Goal: Transaction & Acquisition: Download file/media

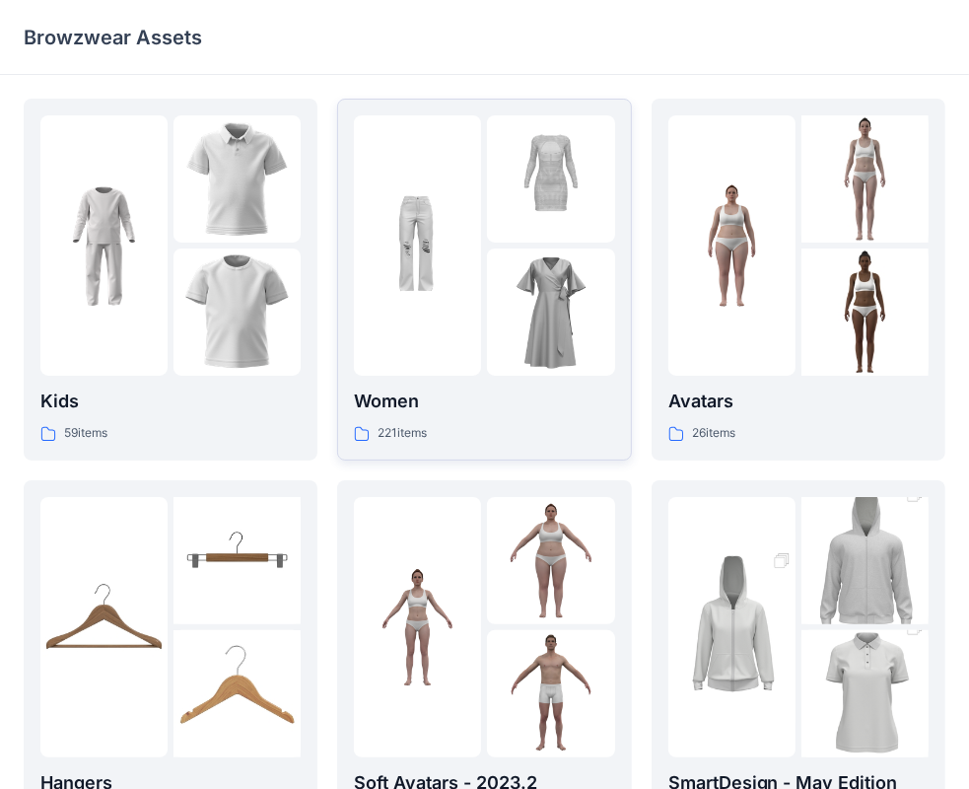
click at [403, 397] on p "Women" at bounding box center [484, 401] width 260 height 28
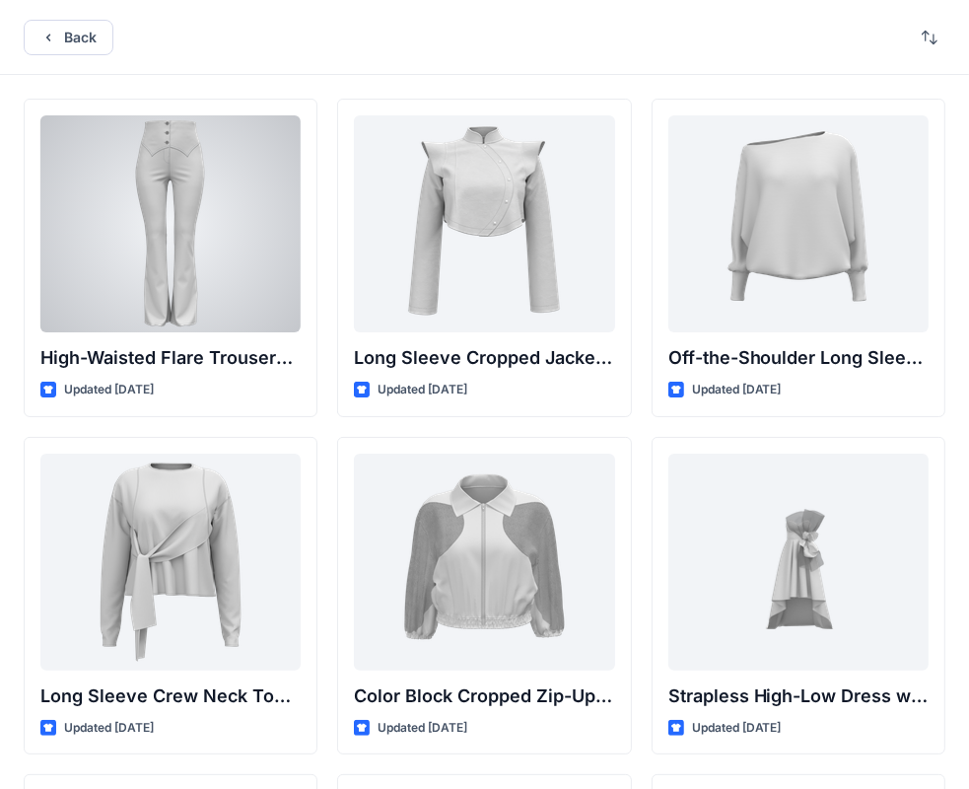
click at [141, 315] on div at bounding box center [170, 223] width 260 height 217
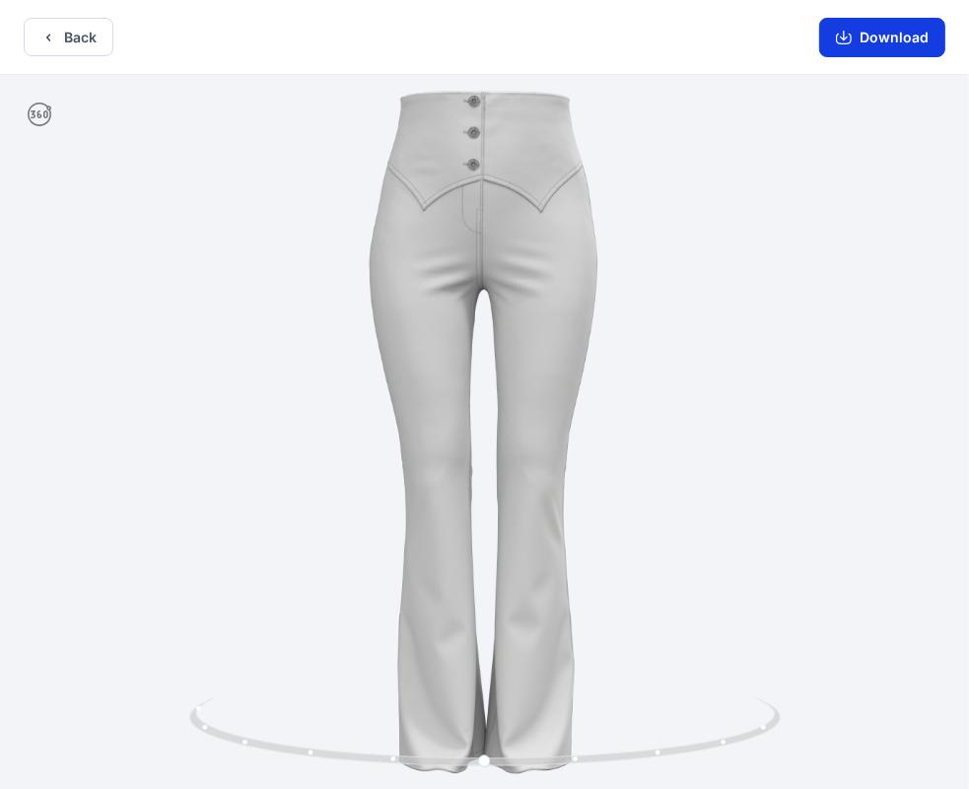
click at [891, 36] on button "Download" at bounding box center [882, 37] width 126 height 39
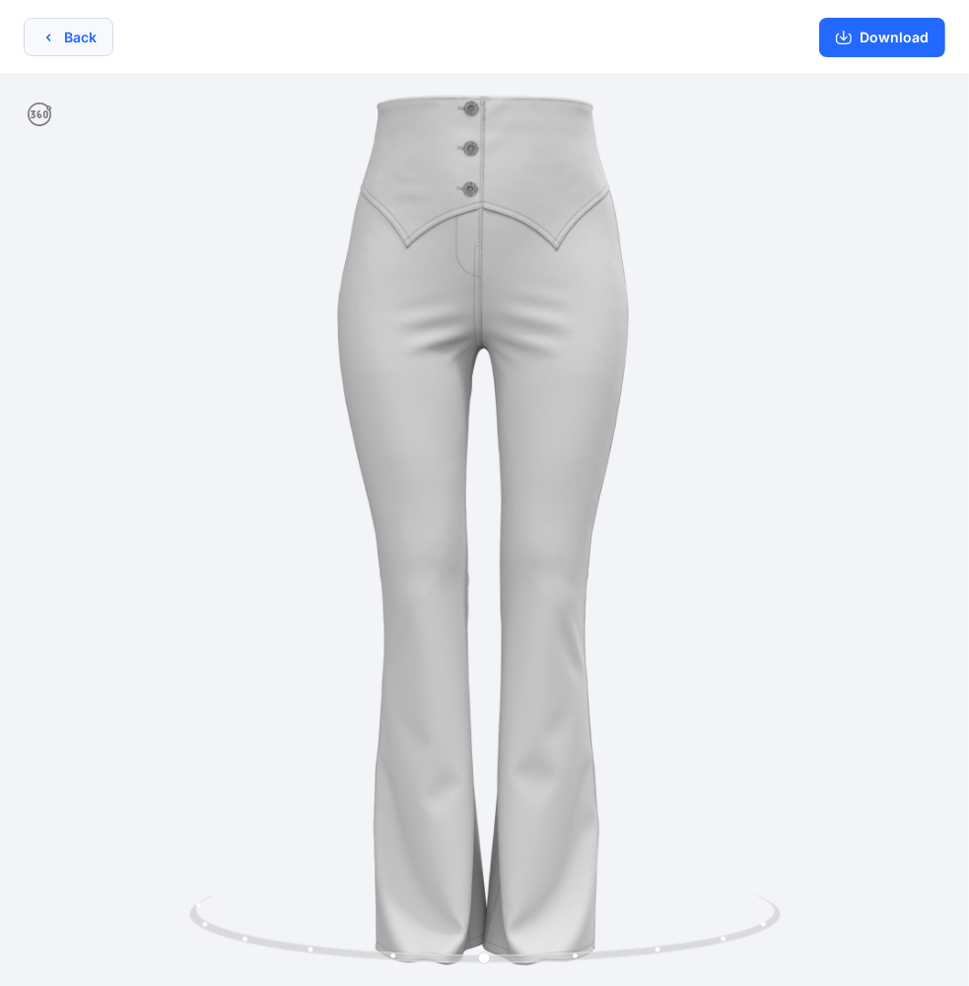
click at [91, 30] on button "Back" at bounding box center [69, 37] width 90 height 38
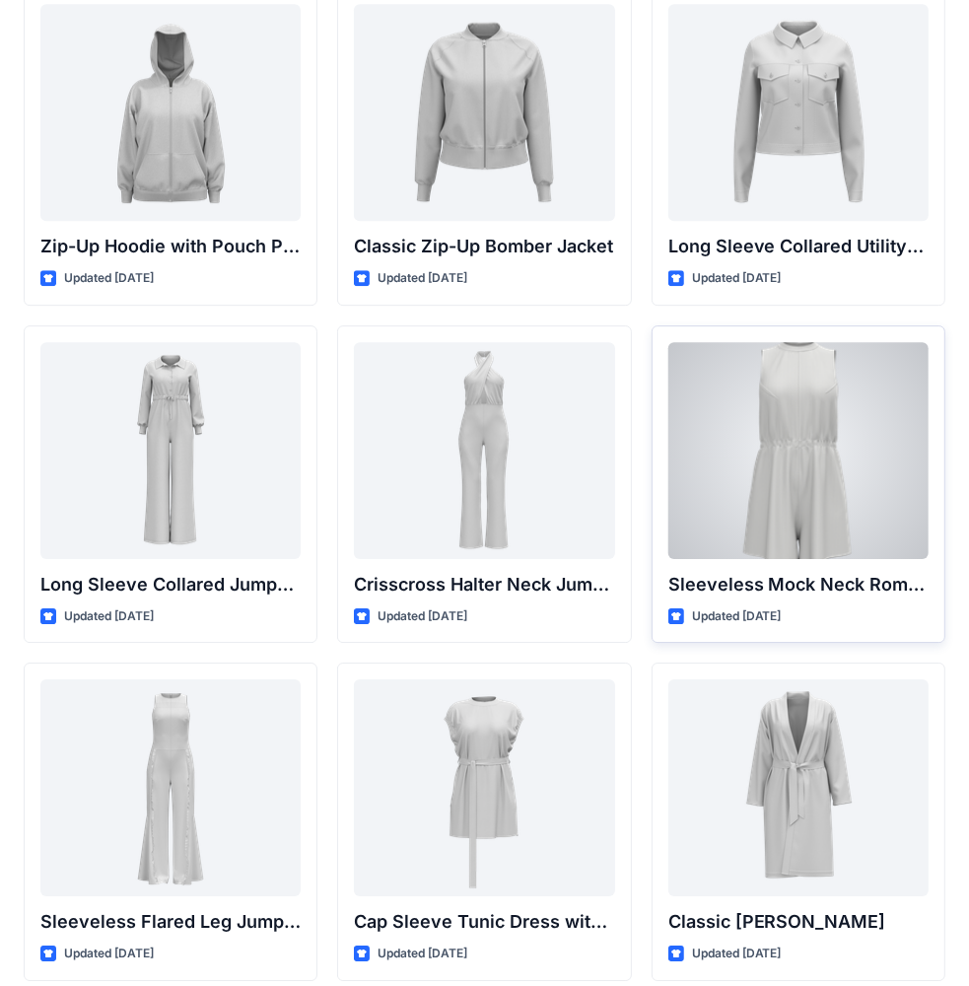
scroll to position [3728, 0]
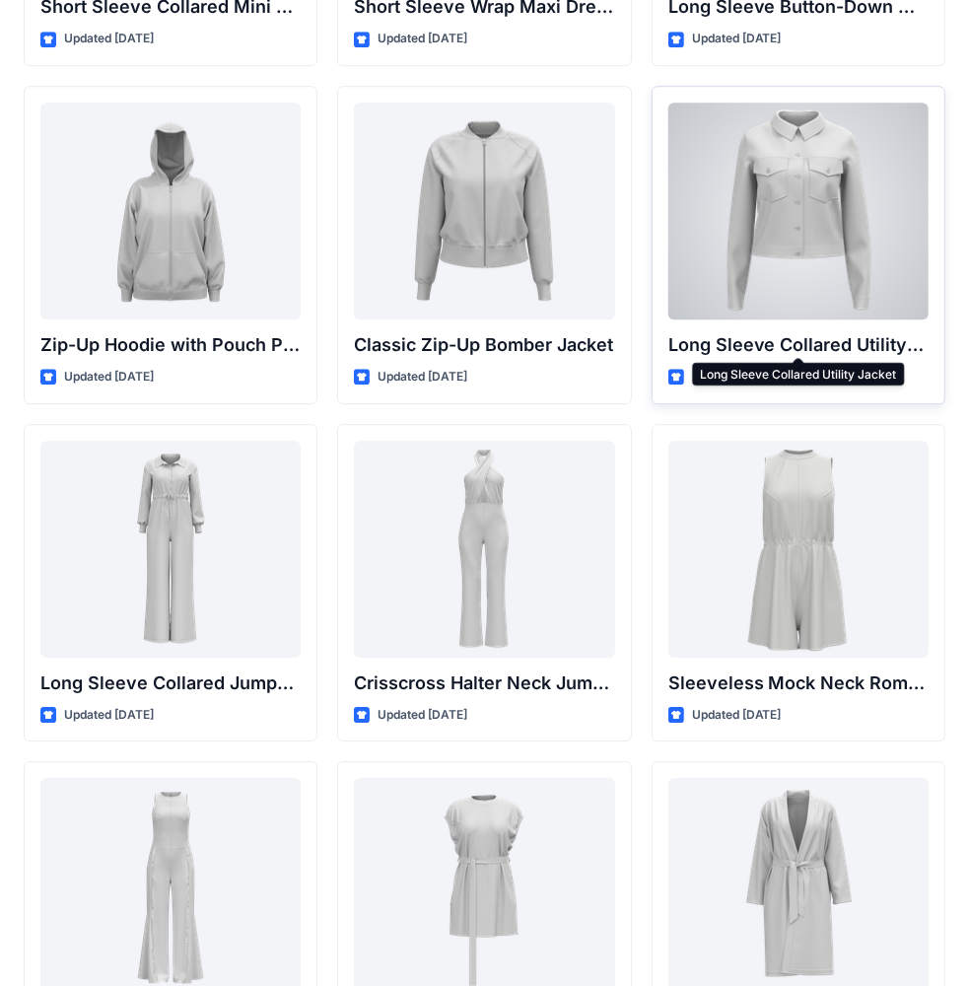
click at [782, 339] on p "Long Sleeve Collared Utility Jacket" at bounding box center [798, 345] width 260 height 28
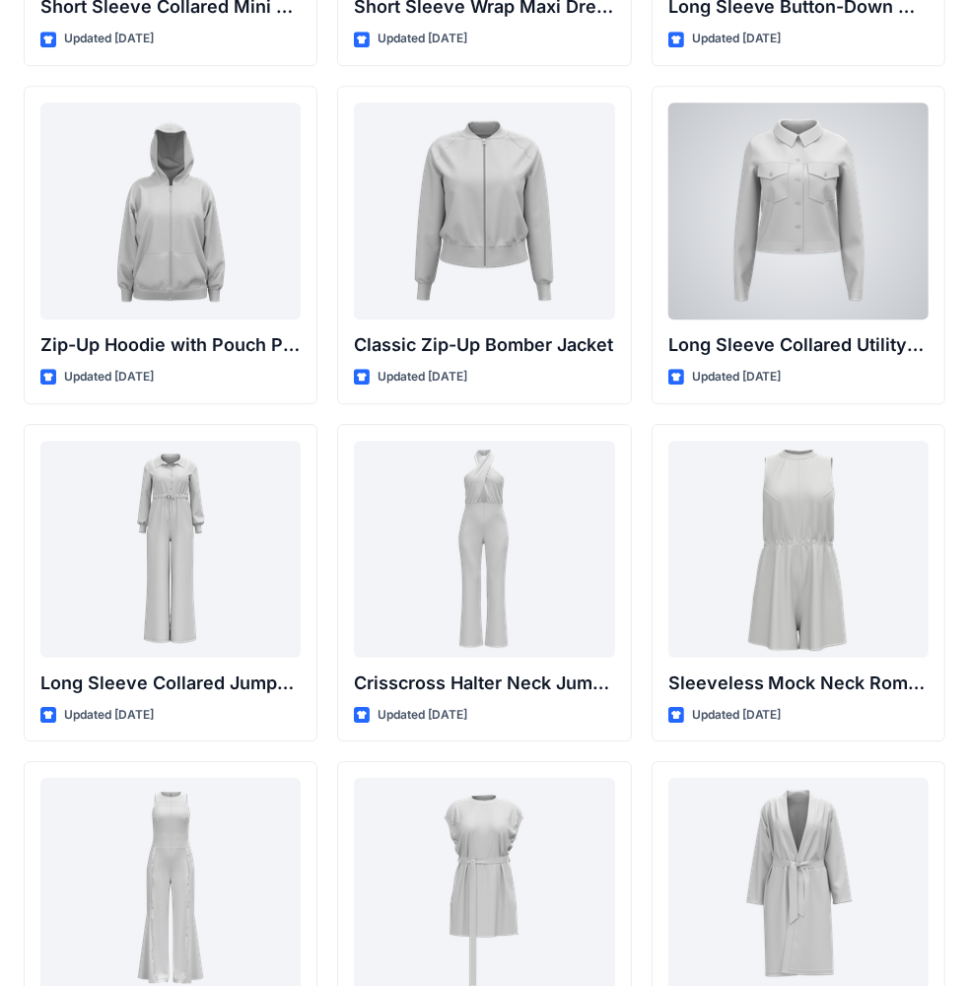
click at [805, 258] on div at bounding box center [798, 211] width 260 height 217
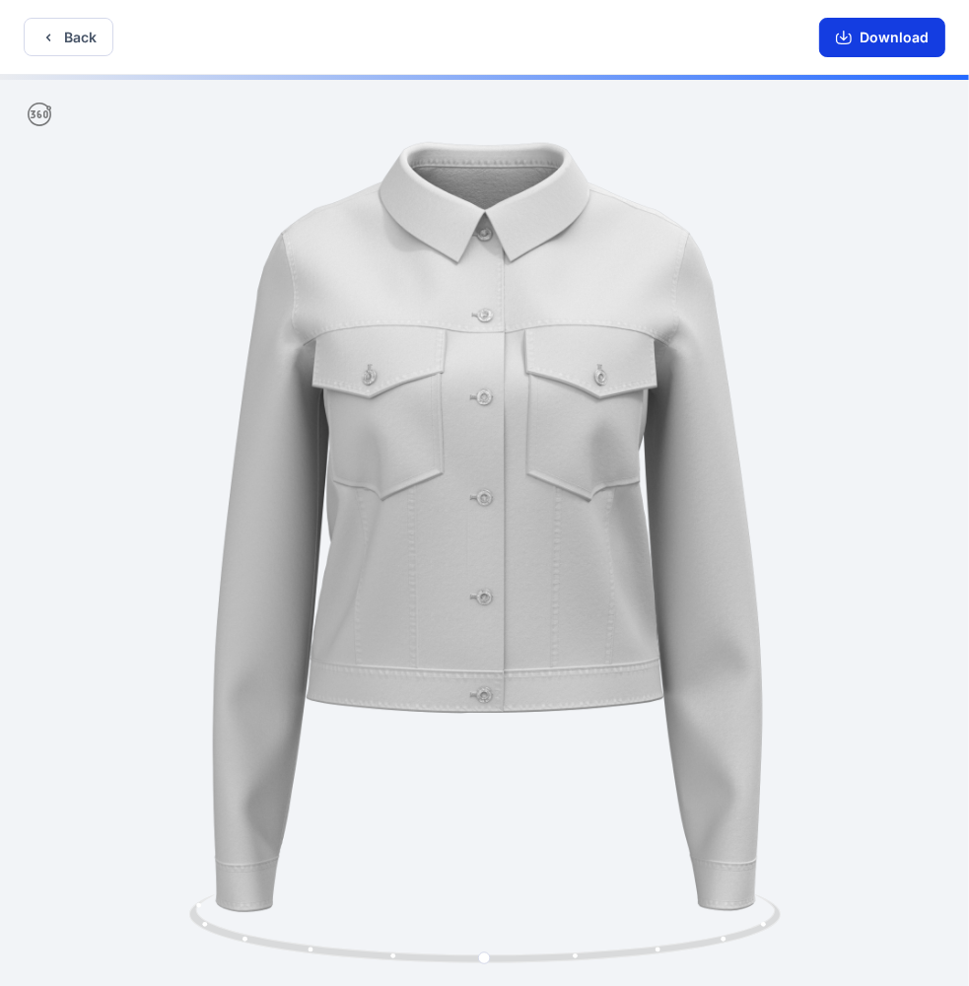
click at [891, 41] on button "Download" at bounding box center [882, 37] width 126 height 39
click at [81, 46] on button "Back" at bounding box center [69, 37] width 90 height 38
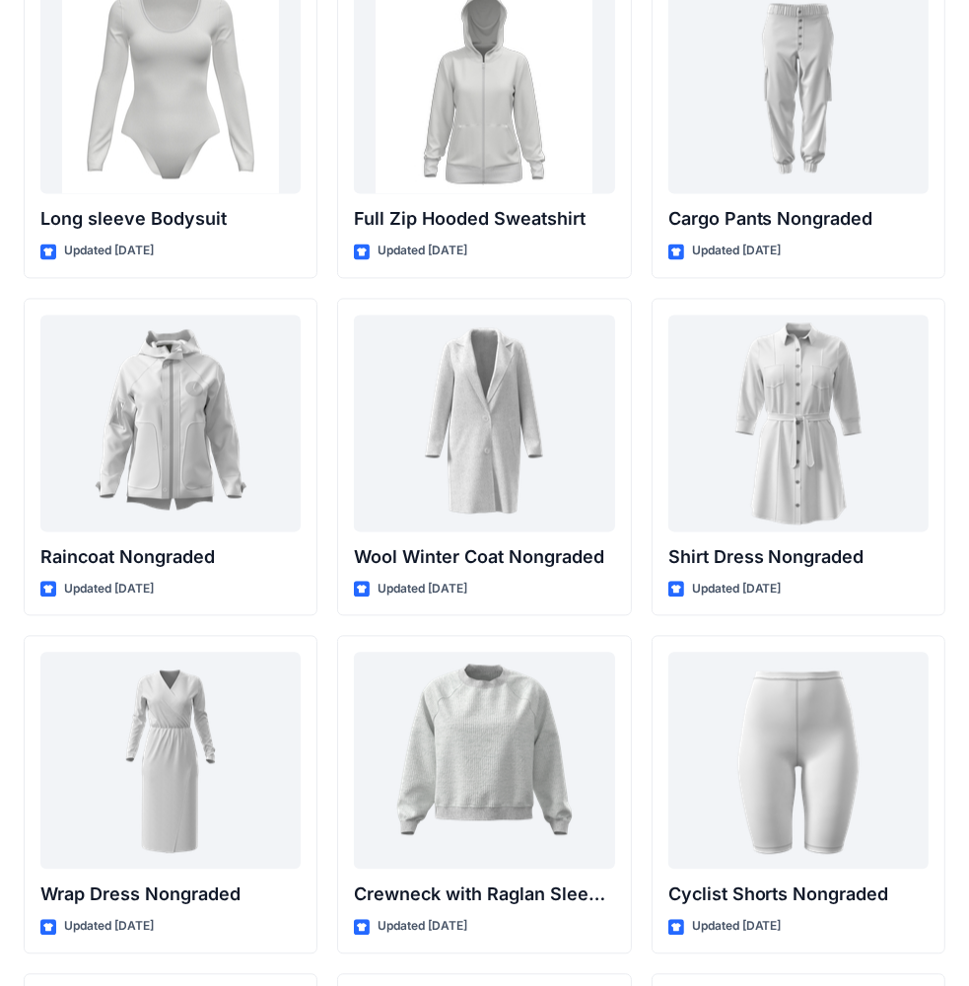
scroll to position [17124, 0]
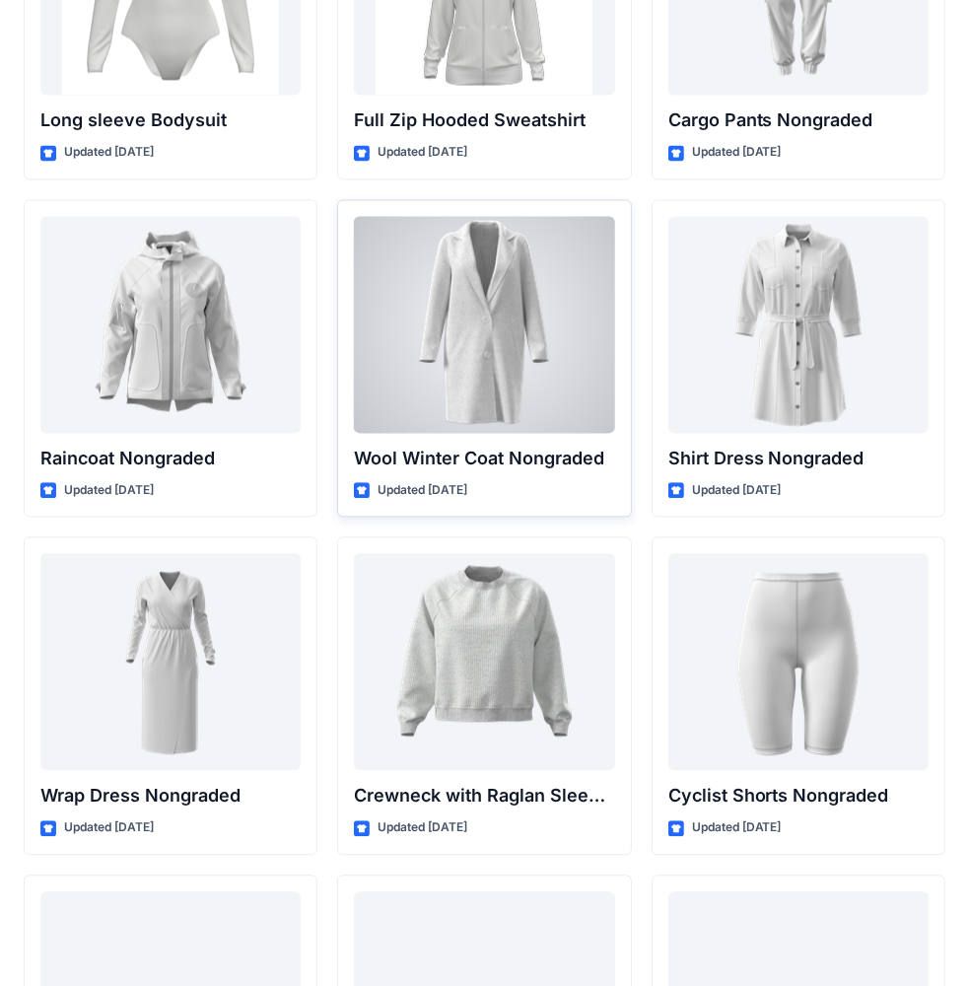
click at [481, 359] on div at bounding box center [484, 324] width 260 height 217
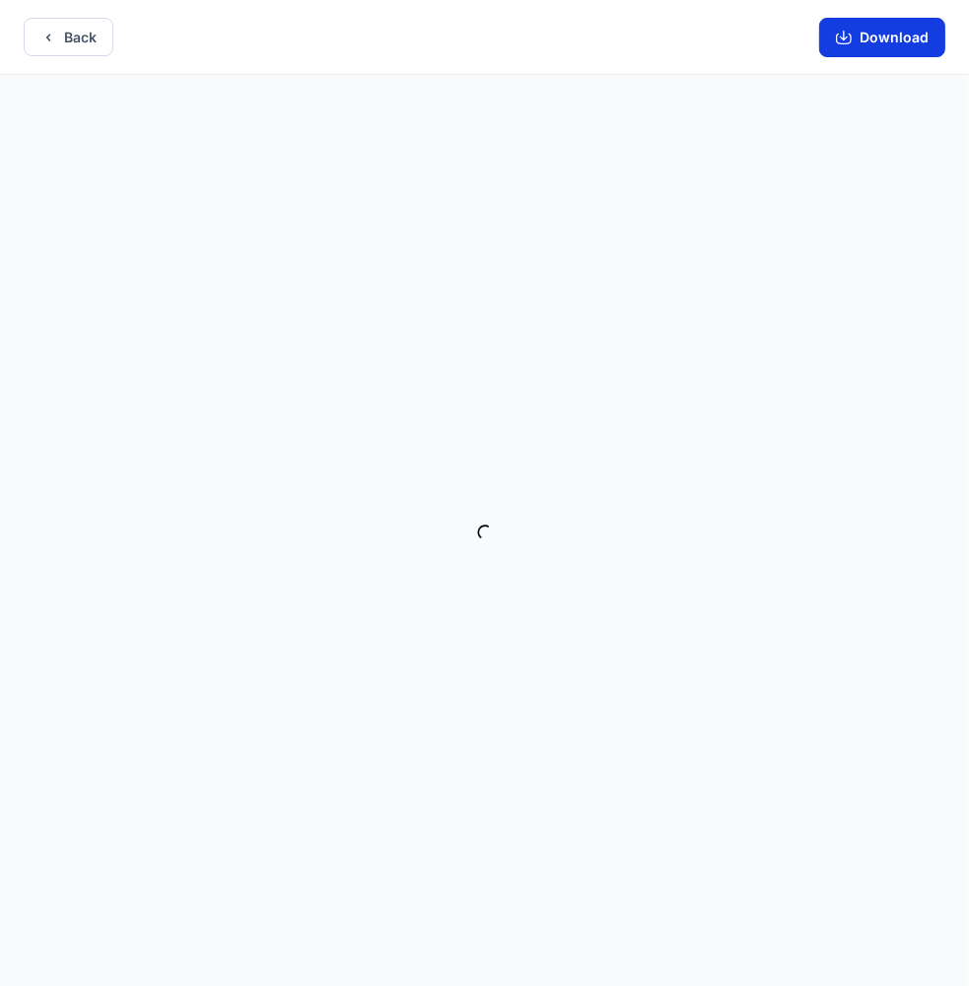
click at [879, 36] on button "Download" at bounding box center [882, 37] width 126 height 39
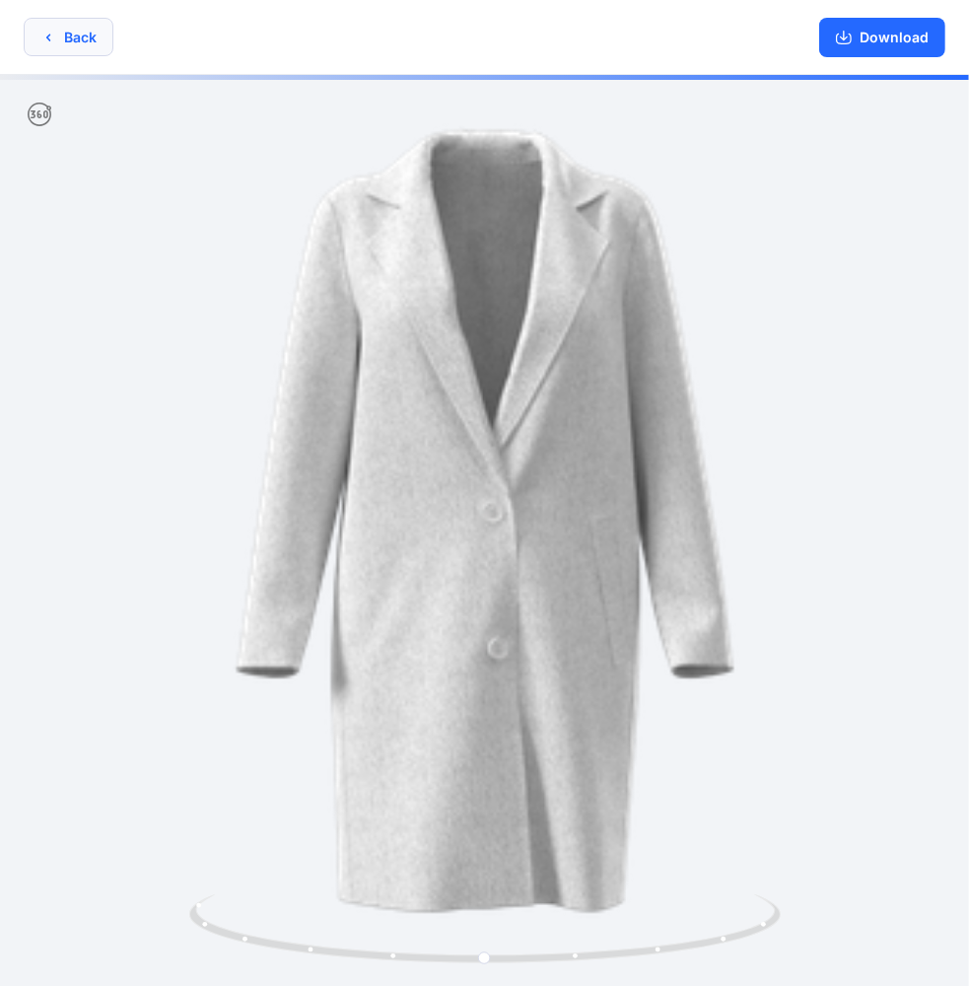
click at [90, 32] on button "Back" at bounding box center [69, 37] width 90 height 38
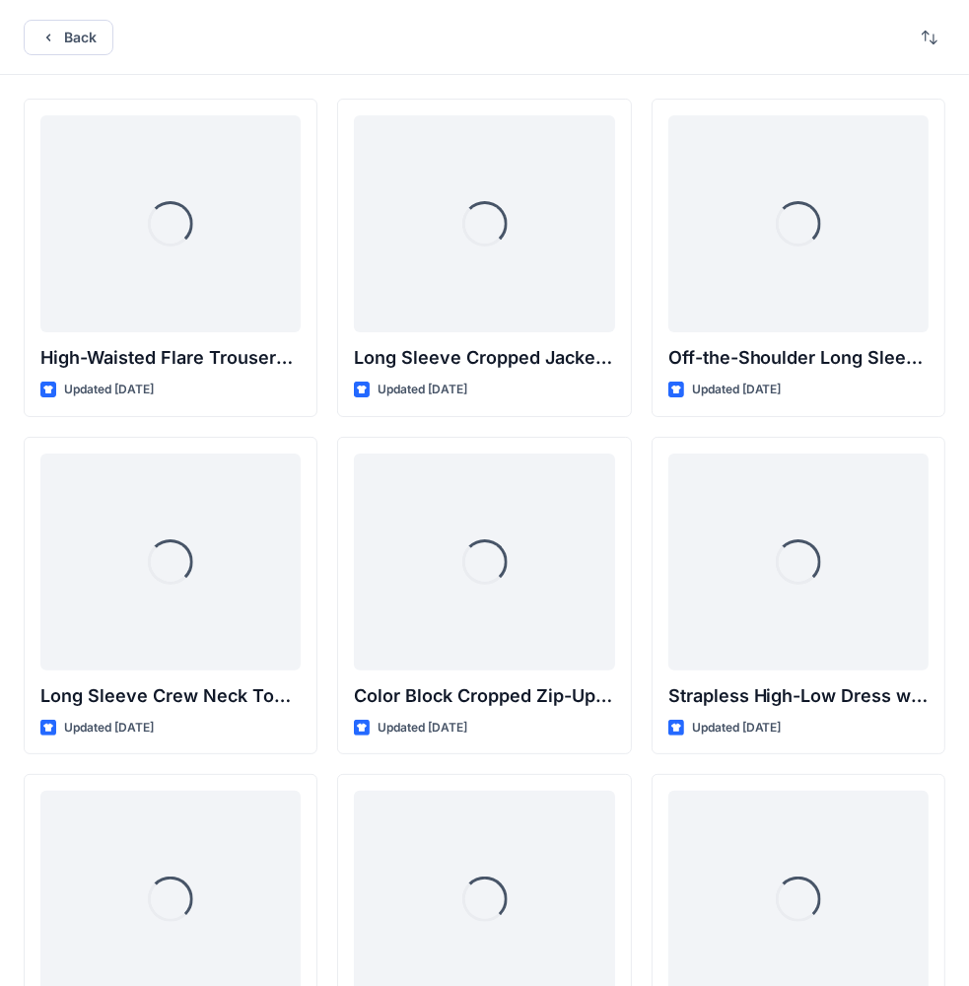
scroll to position [17124, 0]
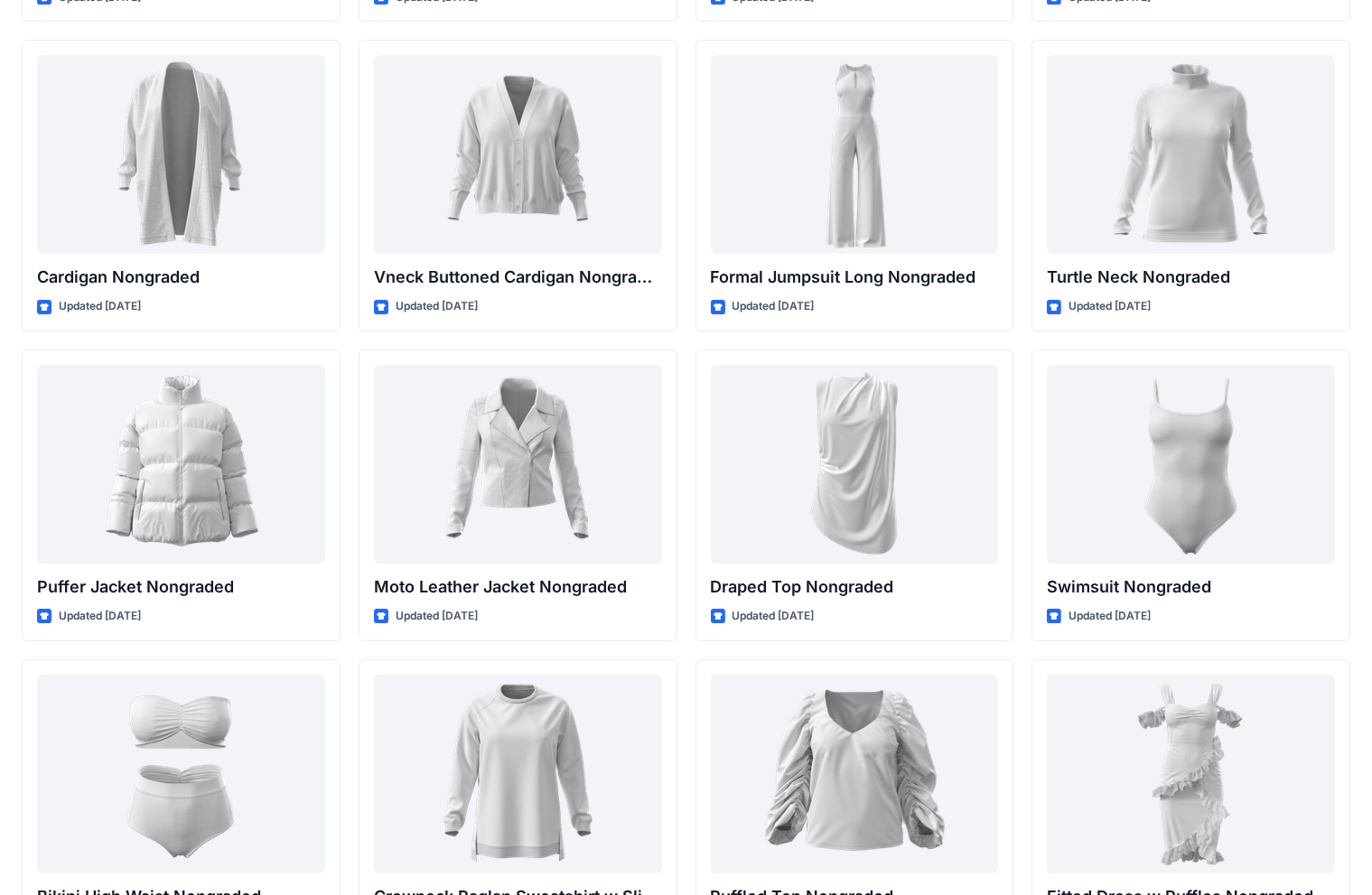
scroll to position [12555, 0]
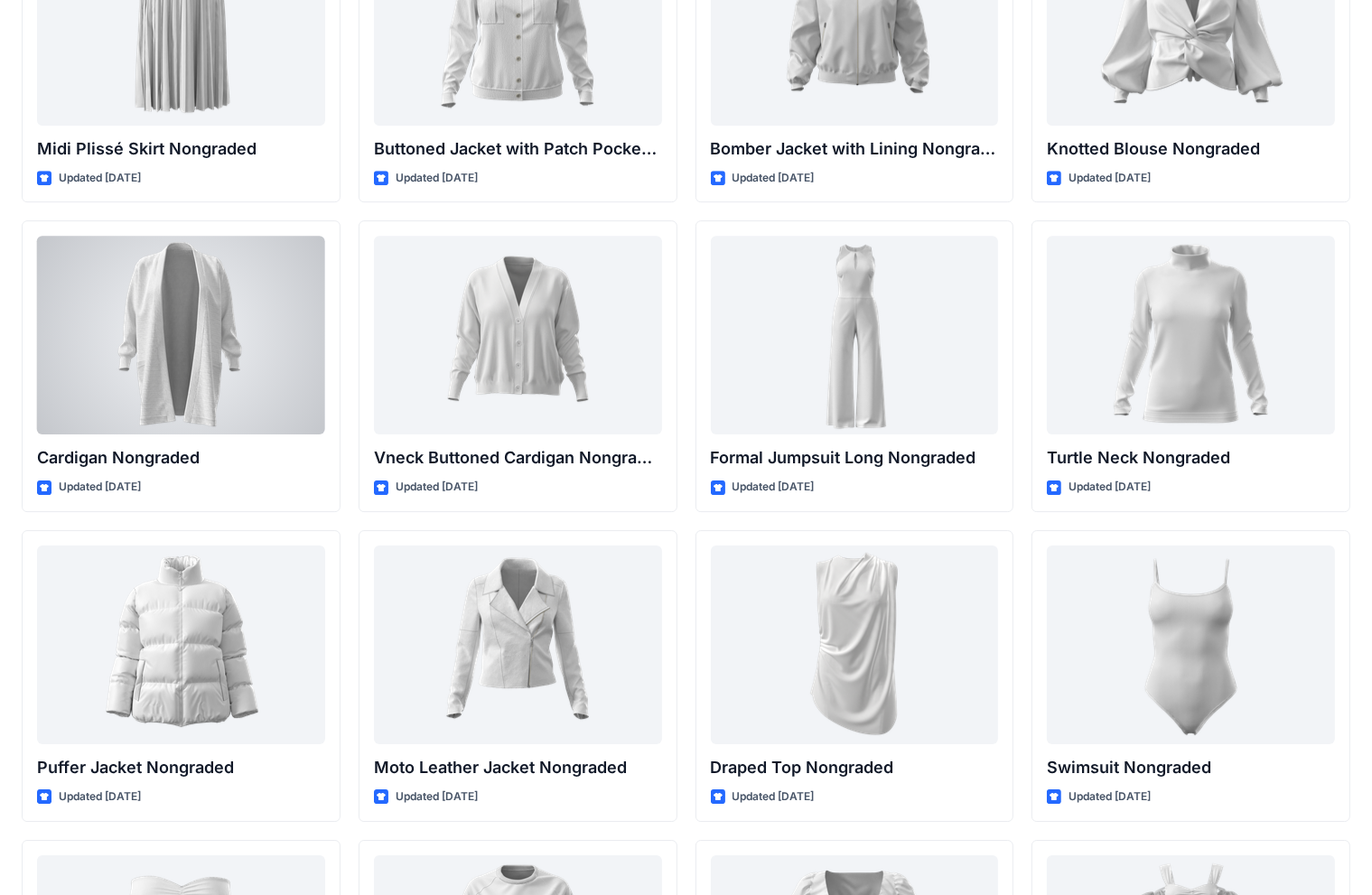
click at [218, 303] on div at bounding box center [180, 334] width 289 height 199
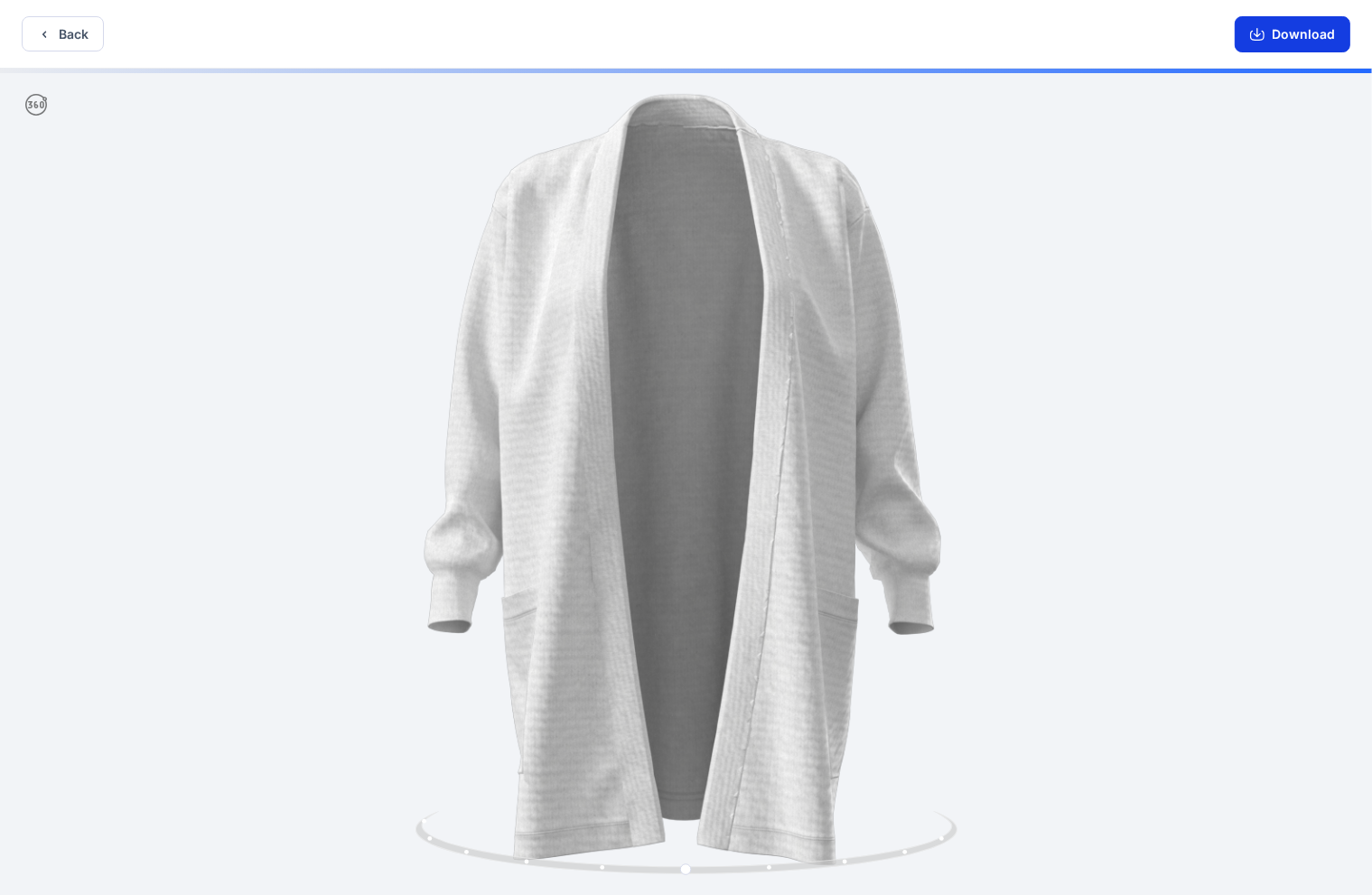
click at [902, 38] on button "Download" at bounding box center [1292, 34] width 115 height 36
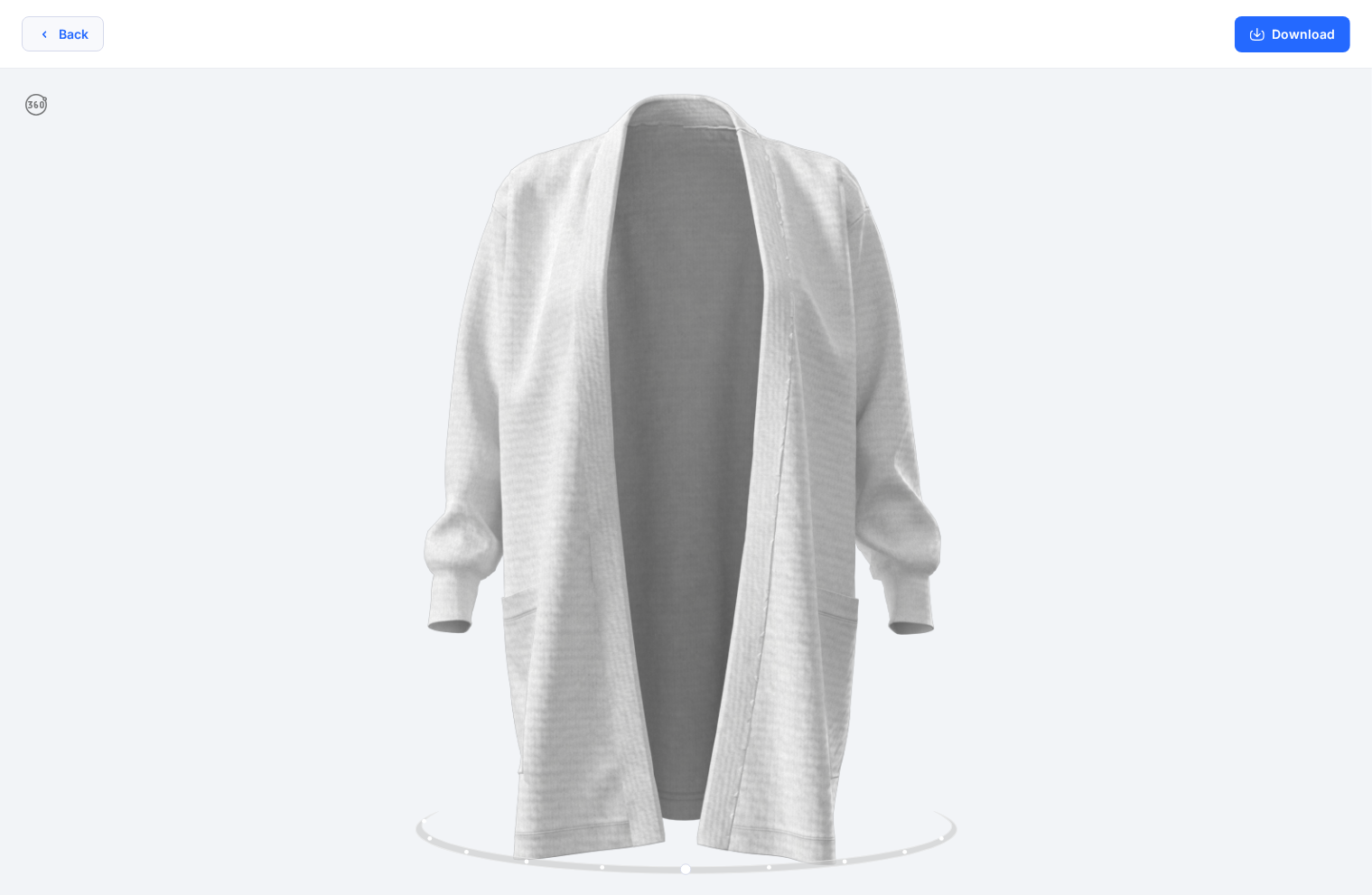
click at [46, 36] on icon "button" at bounding box center [44, 35] width 15 height 15
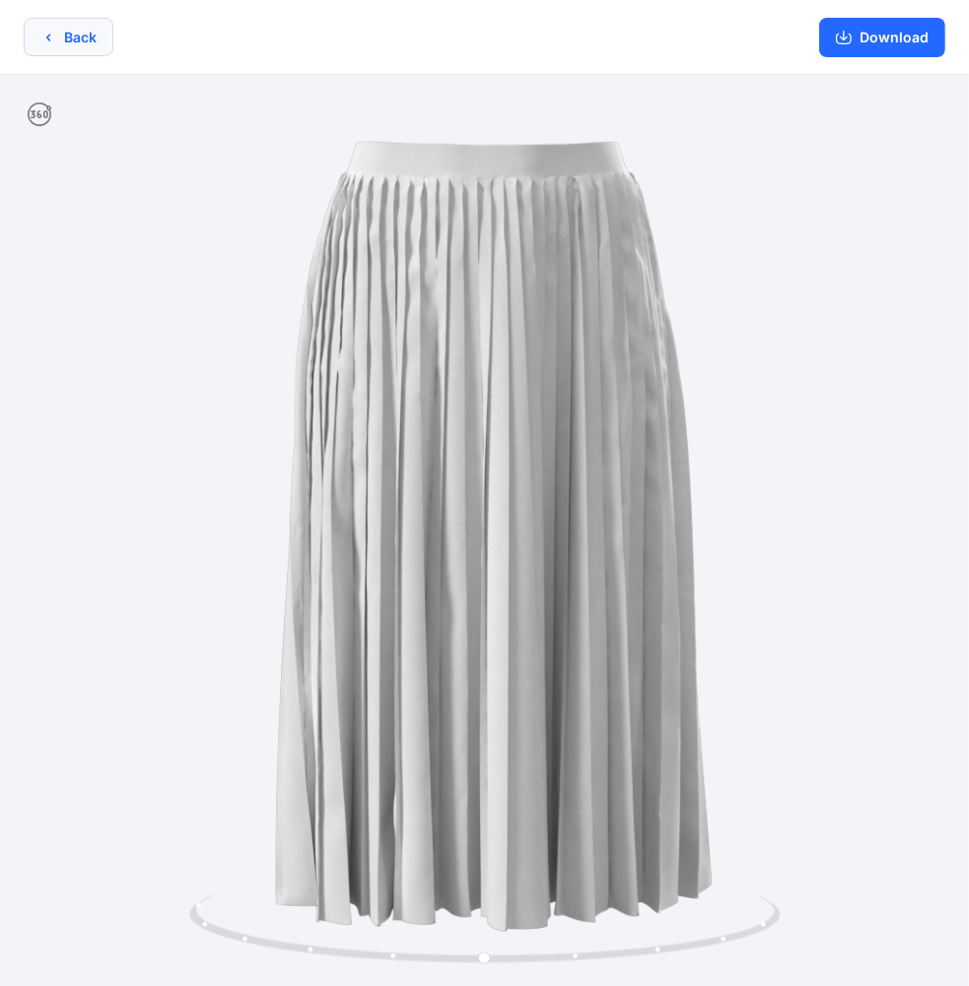
click at [86, 42] on button "Back" at bounding box center [69, 37] width 90 height 38
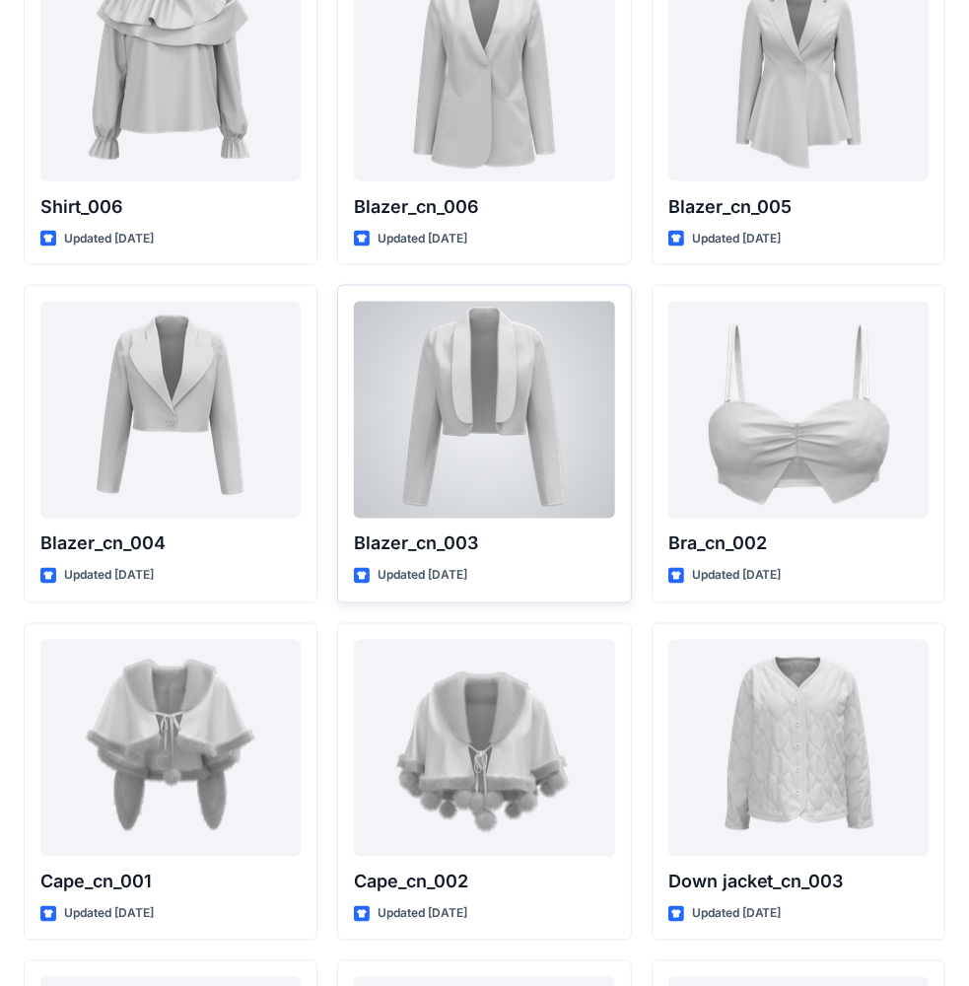
scroll to position [11536, 0]
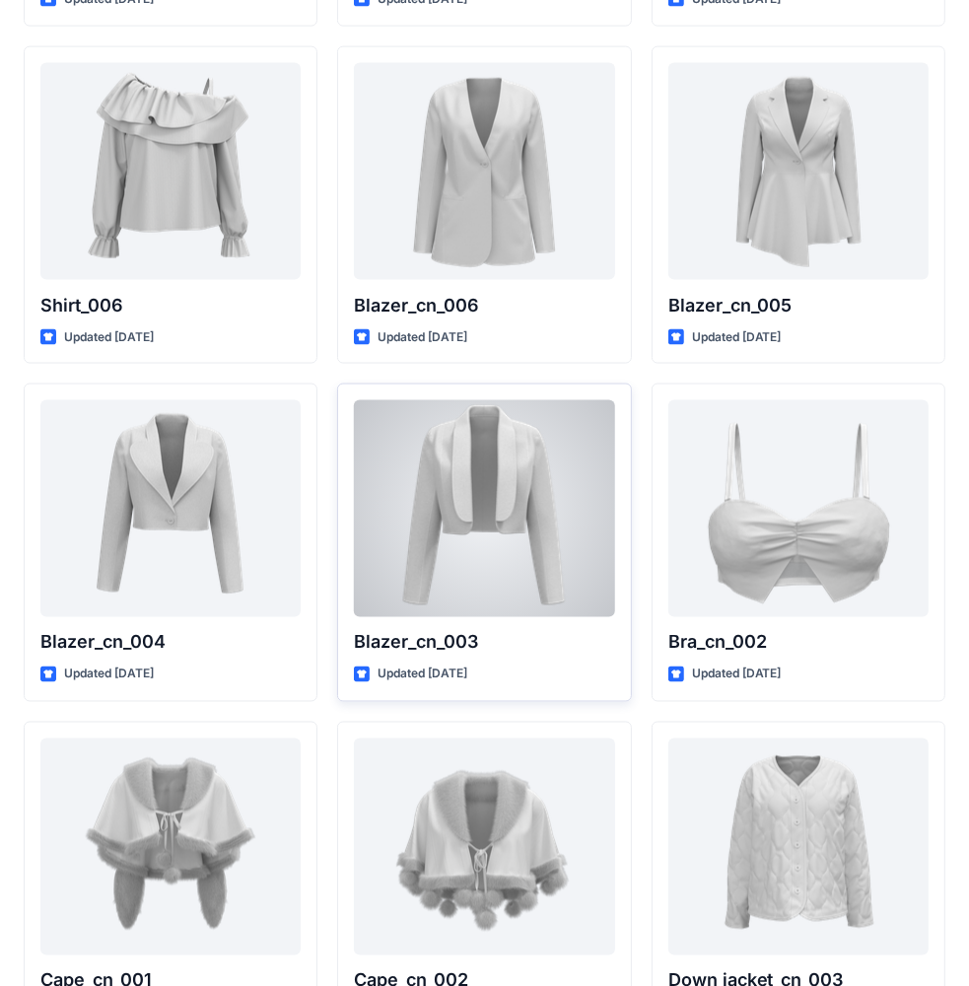
click at [467, 473] on div at bounding box center [484, 508] width 260 height 217
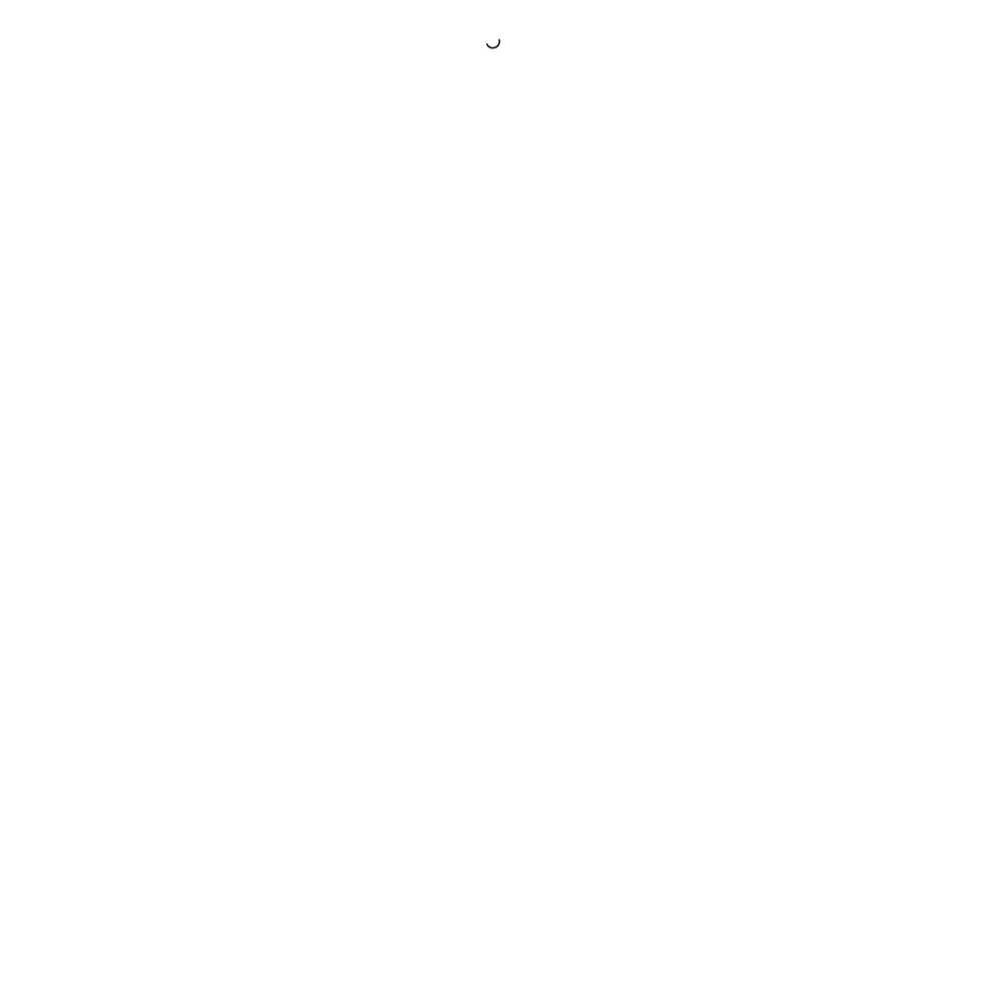
click at [467, 473] on div at bounding box center [493, 493] width 986 height 986
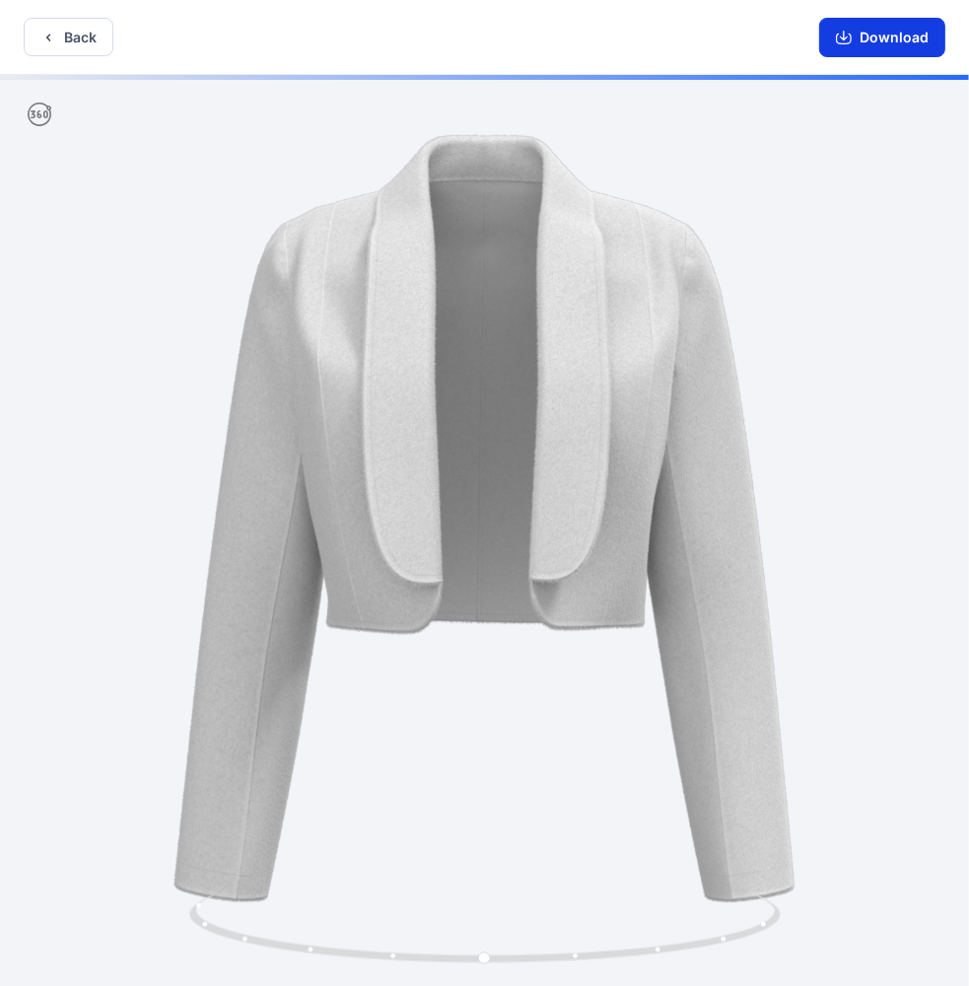
click at [870, 38] on button "Download" at bounding box center [882, 37] width 126 height 39
